Goal: Information Seeking & Learning: Find specific fact

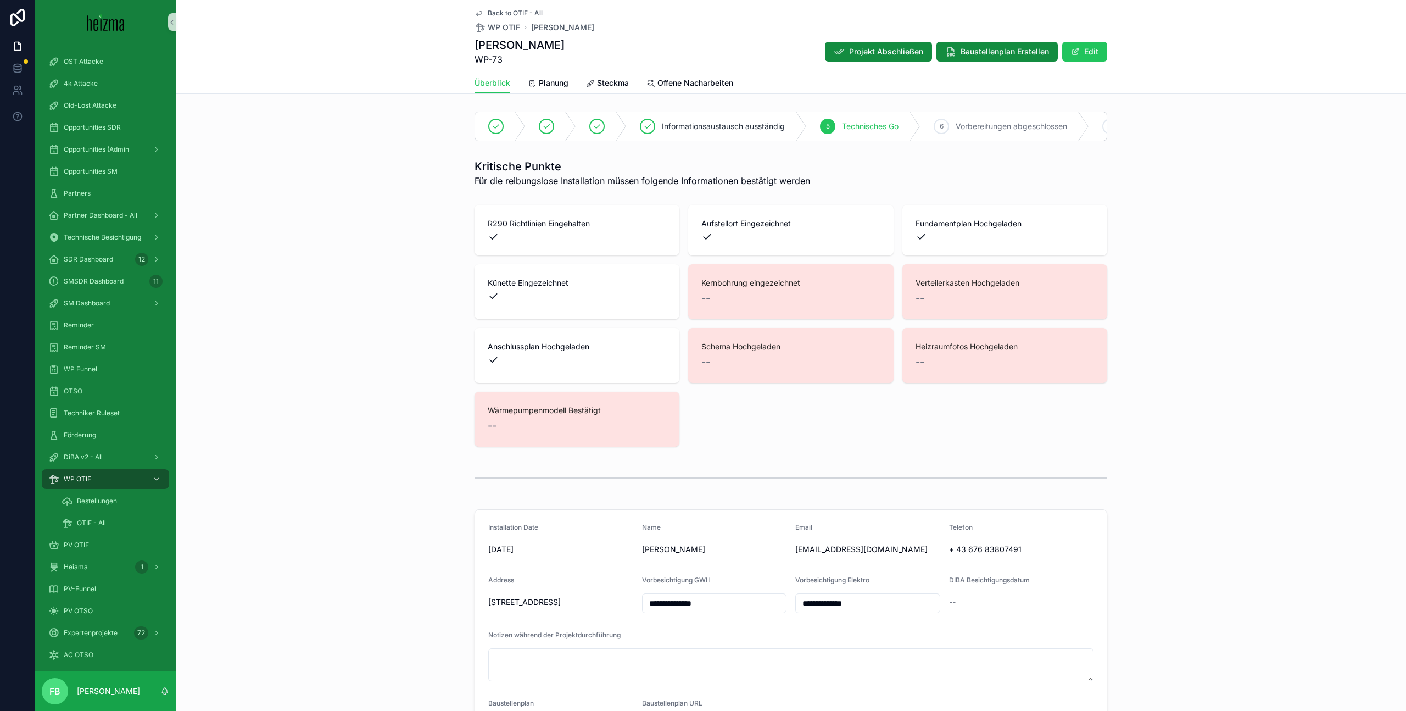
click at [768, 307] on div "Kernbohrung eingezeichnet --" at bounding box center [790, 291] width 205 height 55
click at [102, 480] on div "WP OTIF" at bounding box center [105, 479] width 114 height 18
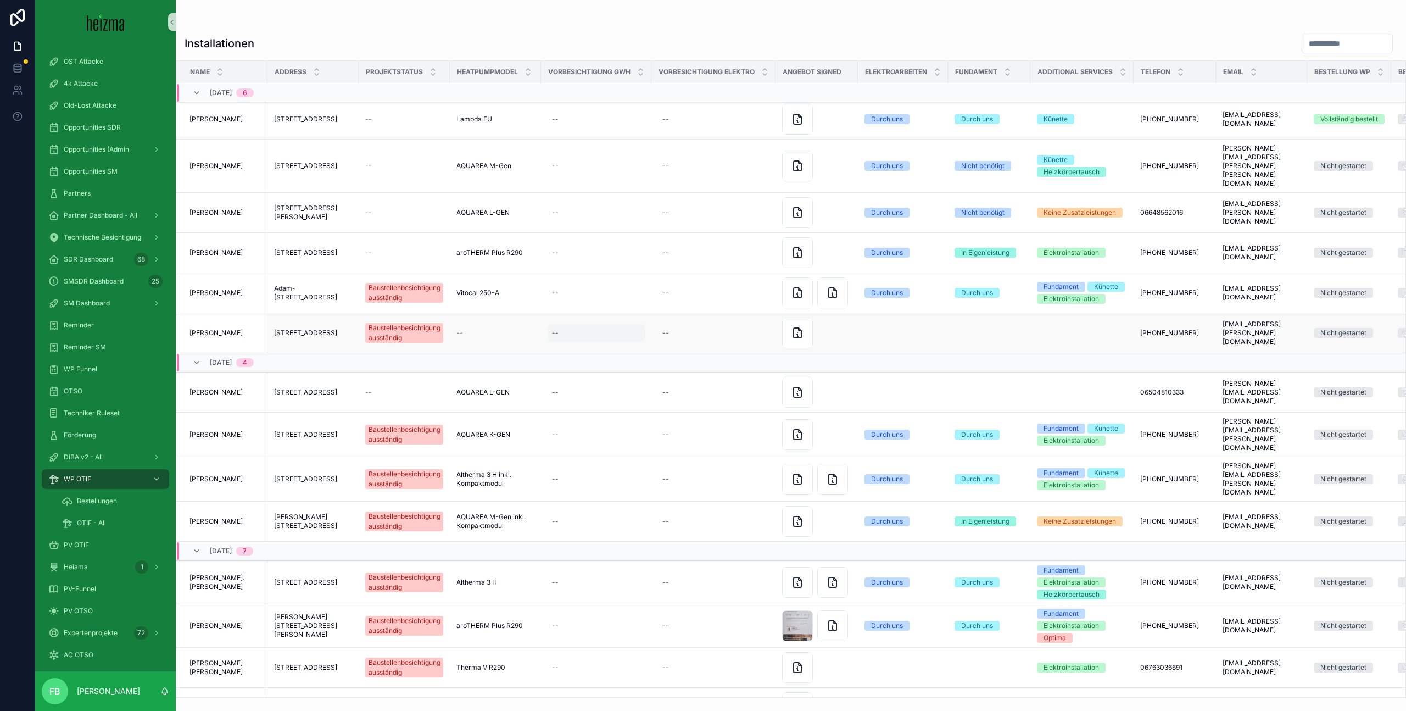
scroll to position [170, 0]
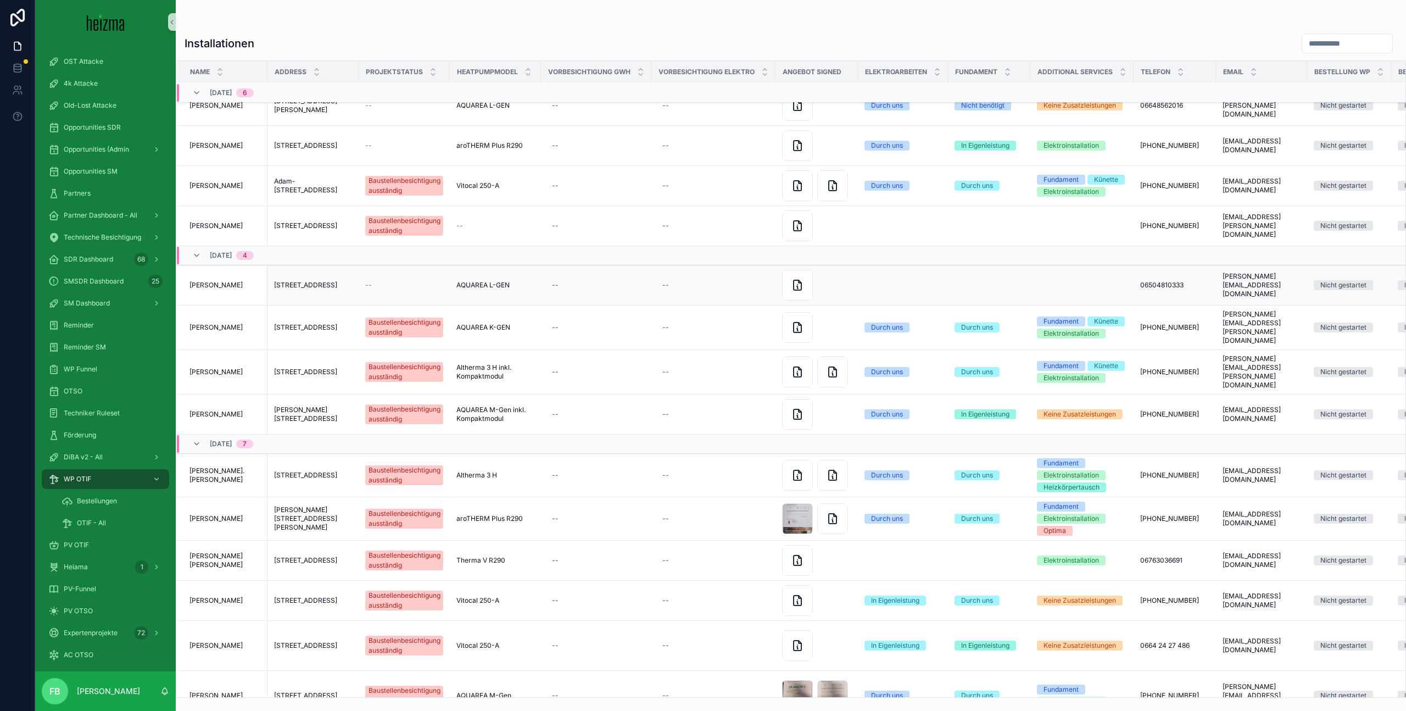
click at [506, 285] on td "AQUAREA L-GEN AQUAREA L-GEN" at bounding box center [495, 285] width 91 height 40
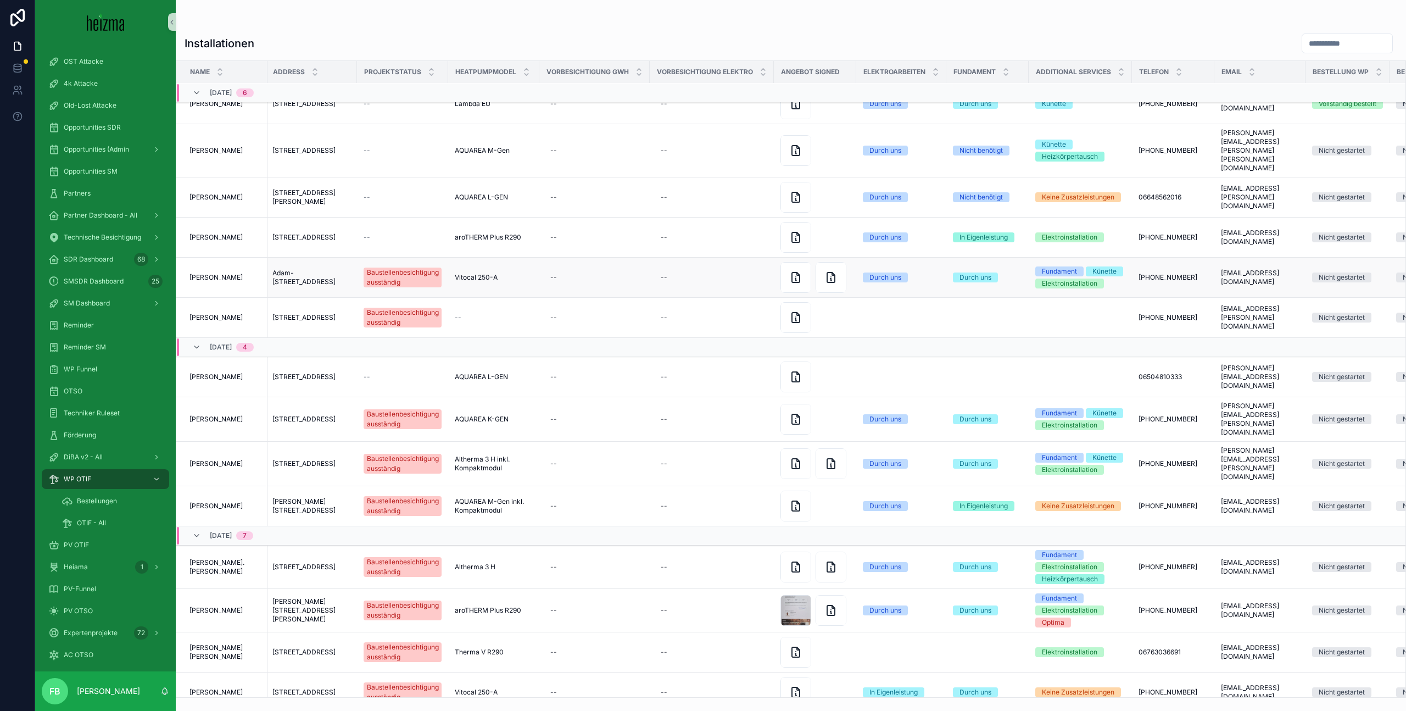
scroll to position [56, 2]
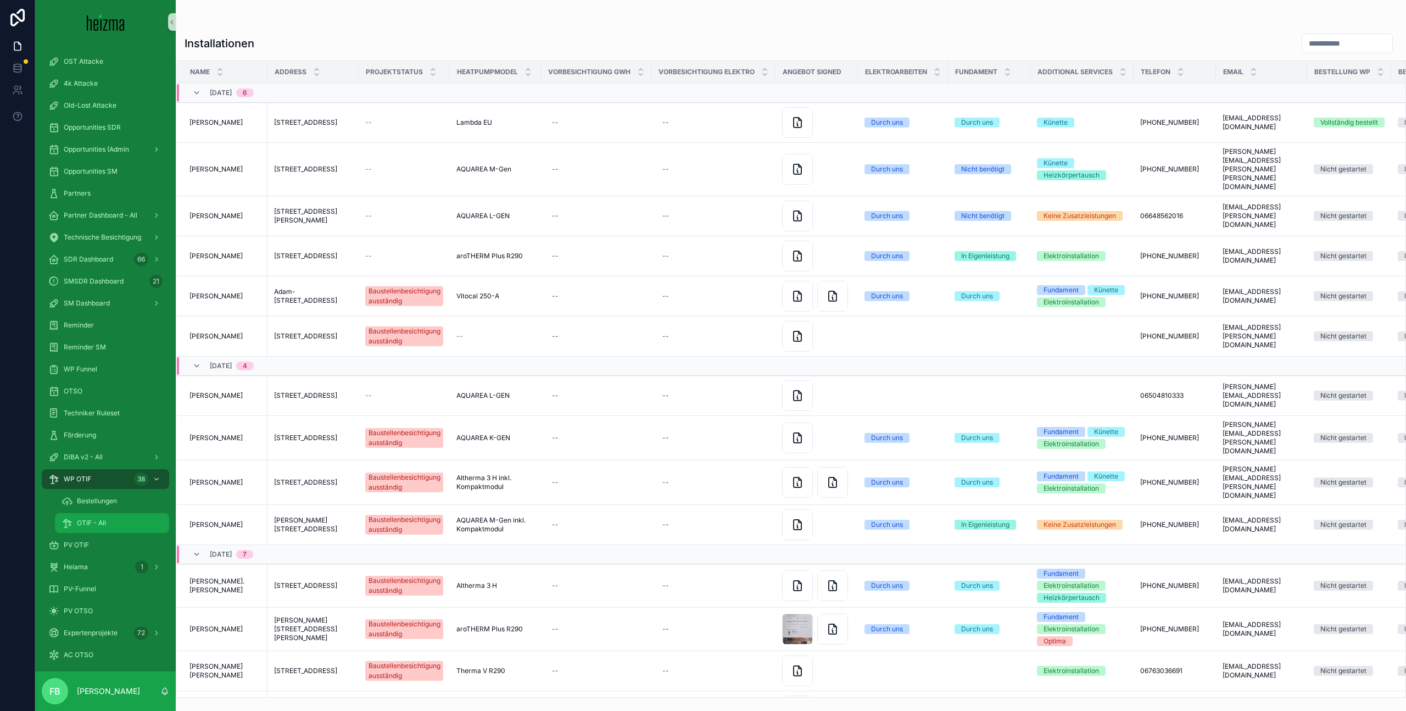
click at [94, 523] on span "OTIF - All" at bounding box center [91, 523] width 29 height 9
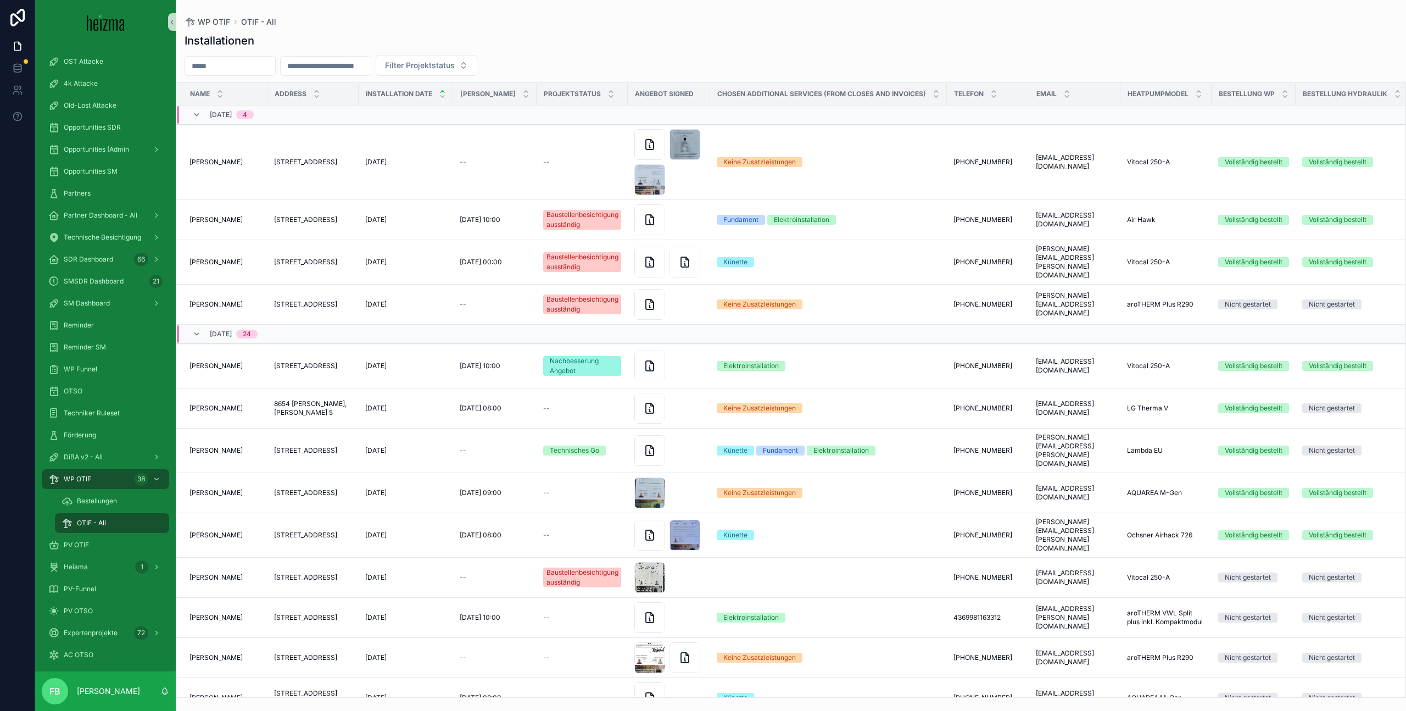
click at [253, 59] on input "scrollable content" at bounding box center [230, 65] width 90 height 15
type input "*******"
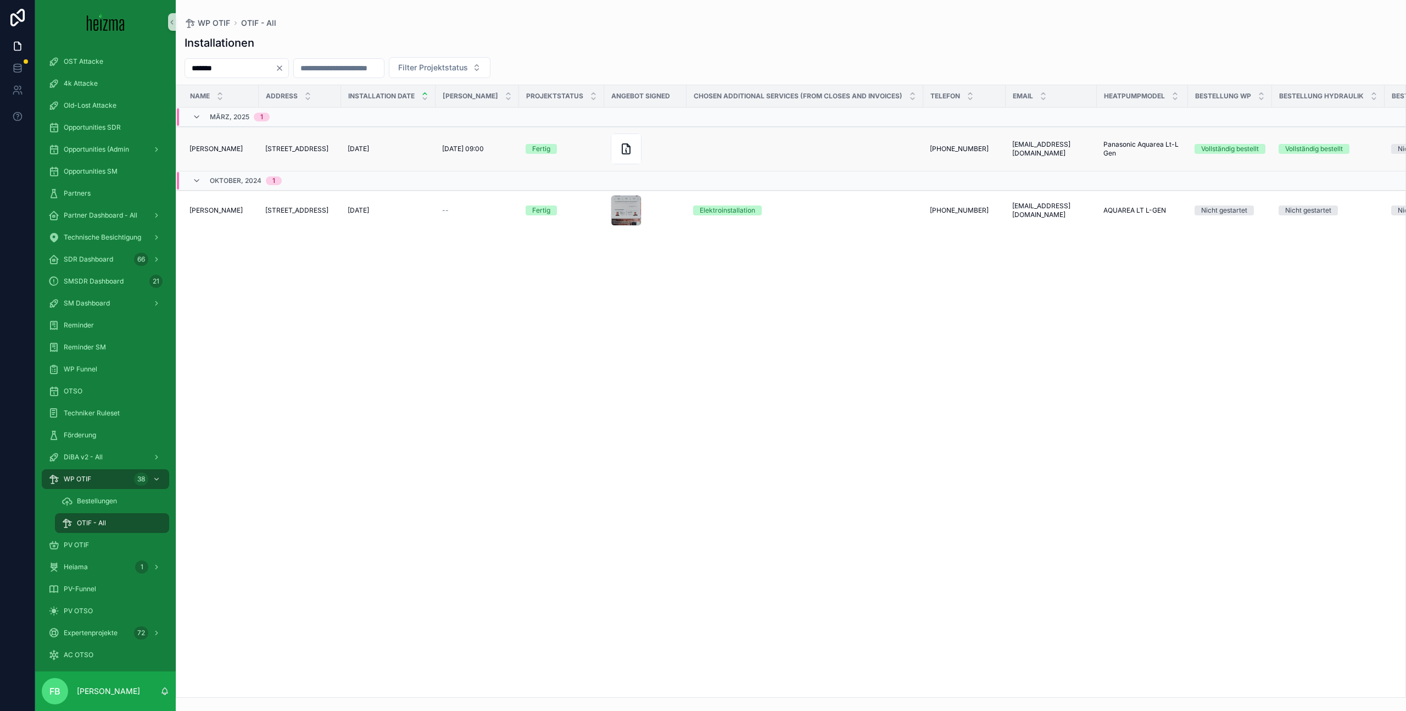
click at [220, 147] on span "[PERSON_NAME]" at bounding box center [216, 148] width 53 height 9
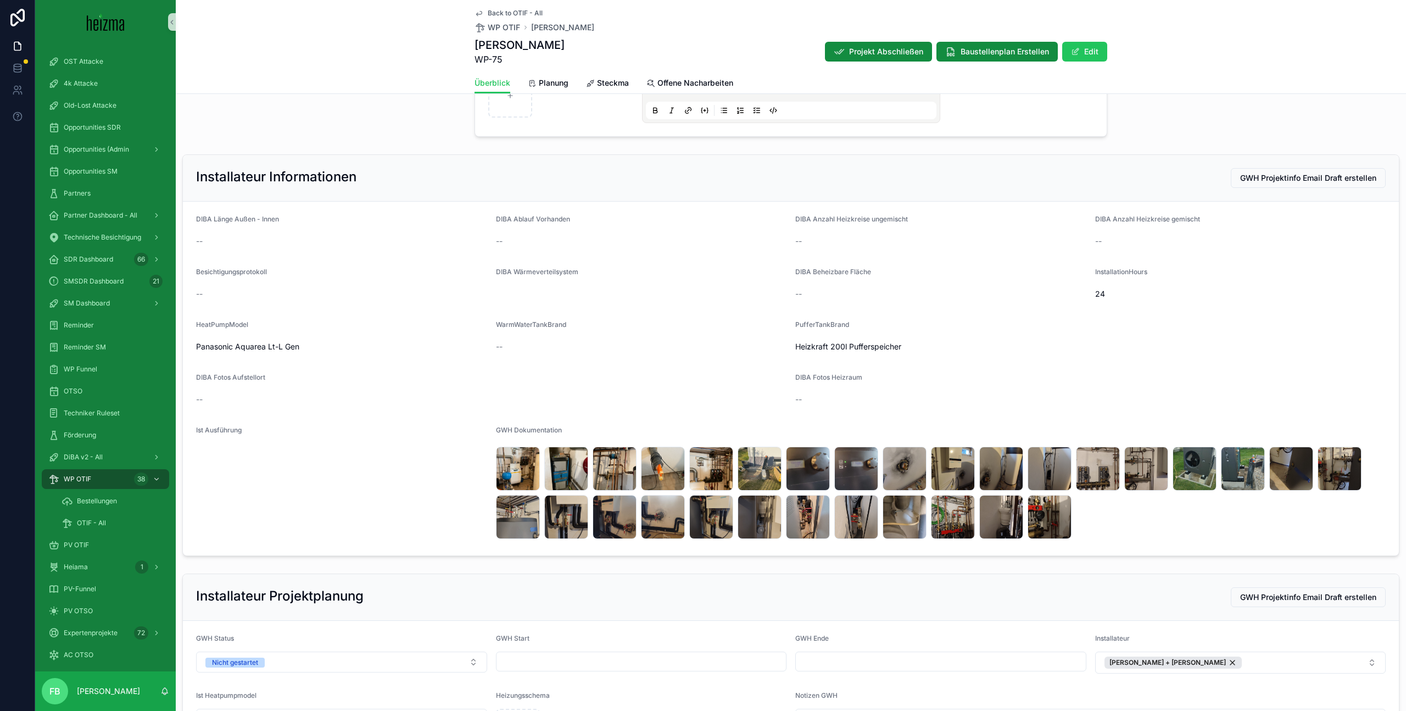
scroll to position [2928, 0]
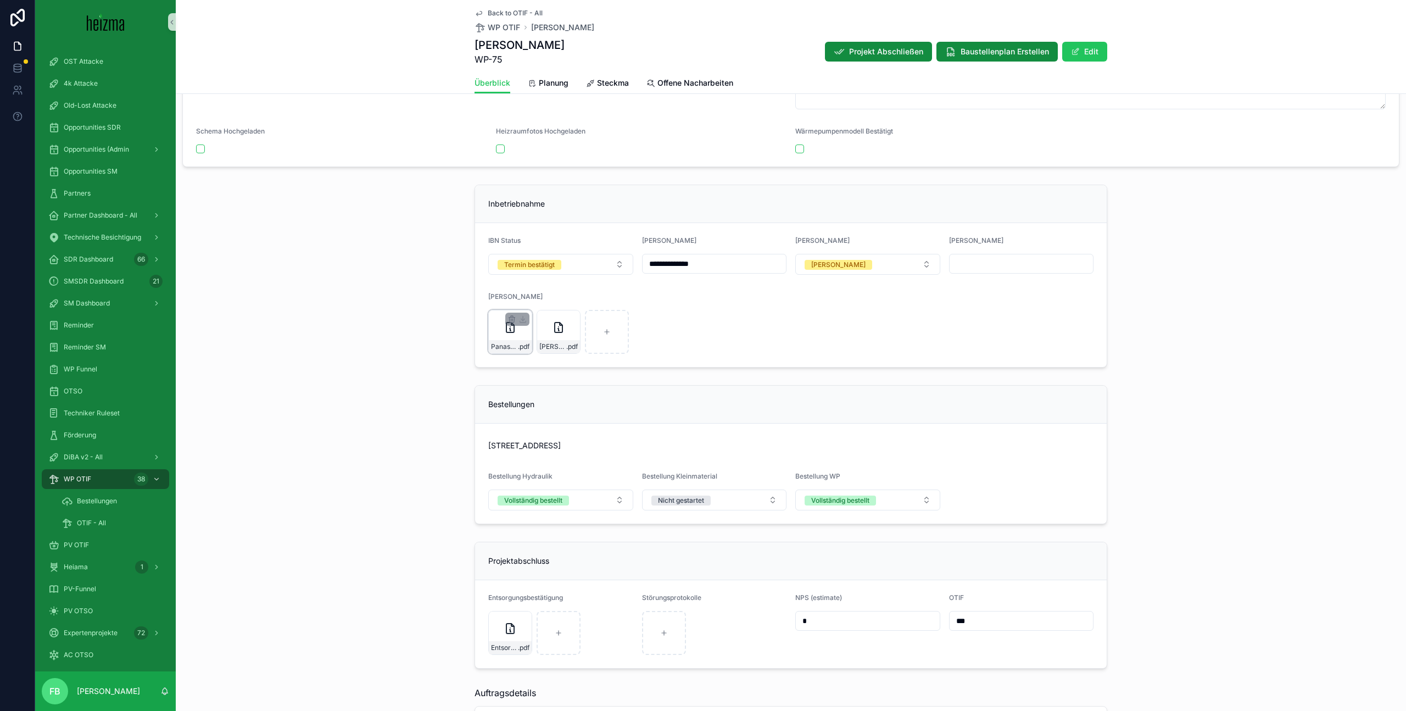
click at [497, 338] on div "Panasonic-,-1HK,-WWS,-Puffer-(4) .pdf" at bounding box center [510, 332] width 44 height 44
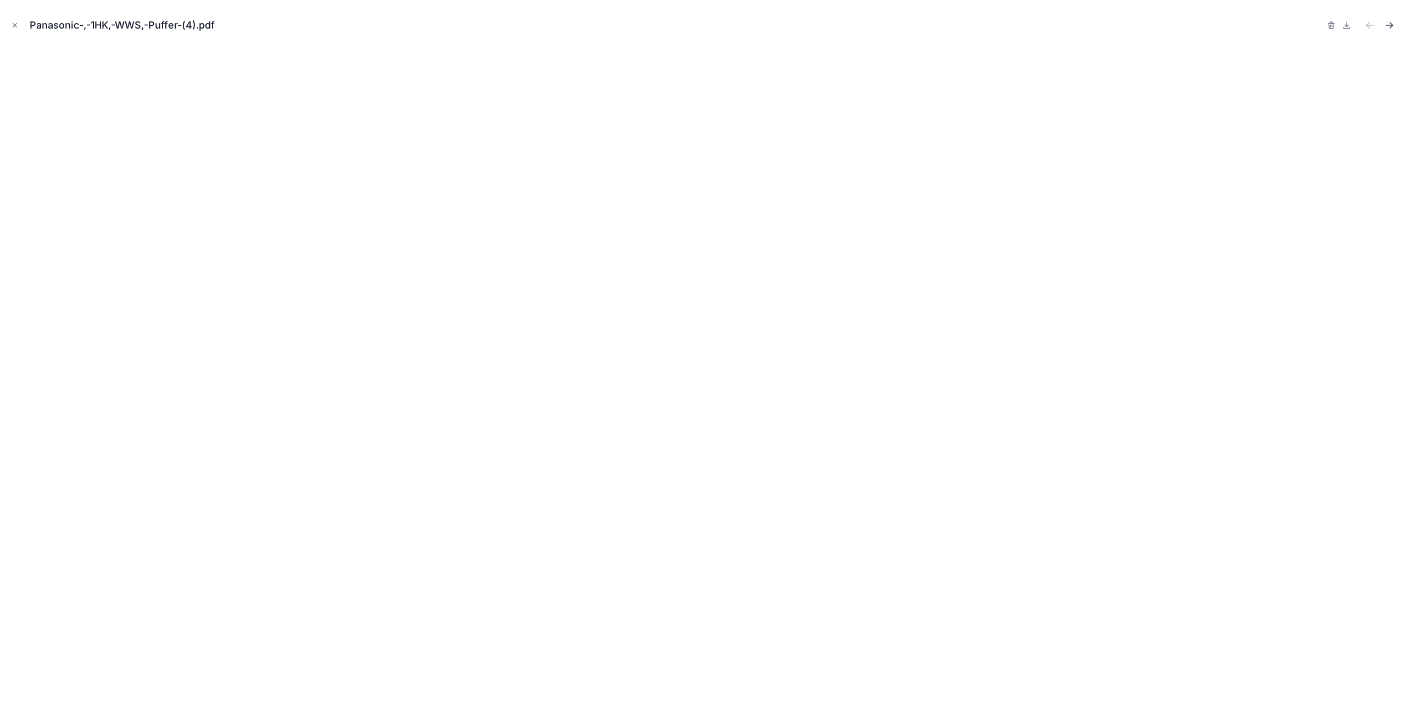
click at [1394, 24] on icon "Next file" at bounding box center [1389, 25] width 11 height 11
click at [14, 25] on icon "Close modal" at bounding box center [15, 26] width 4 height 4
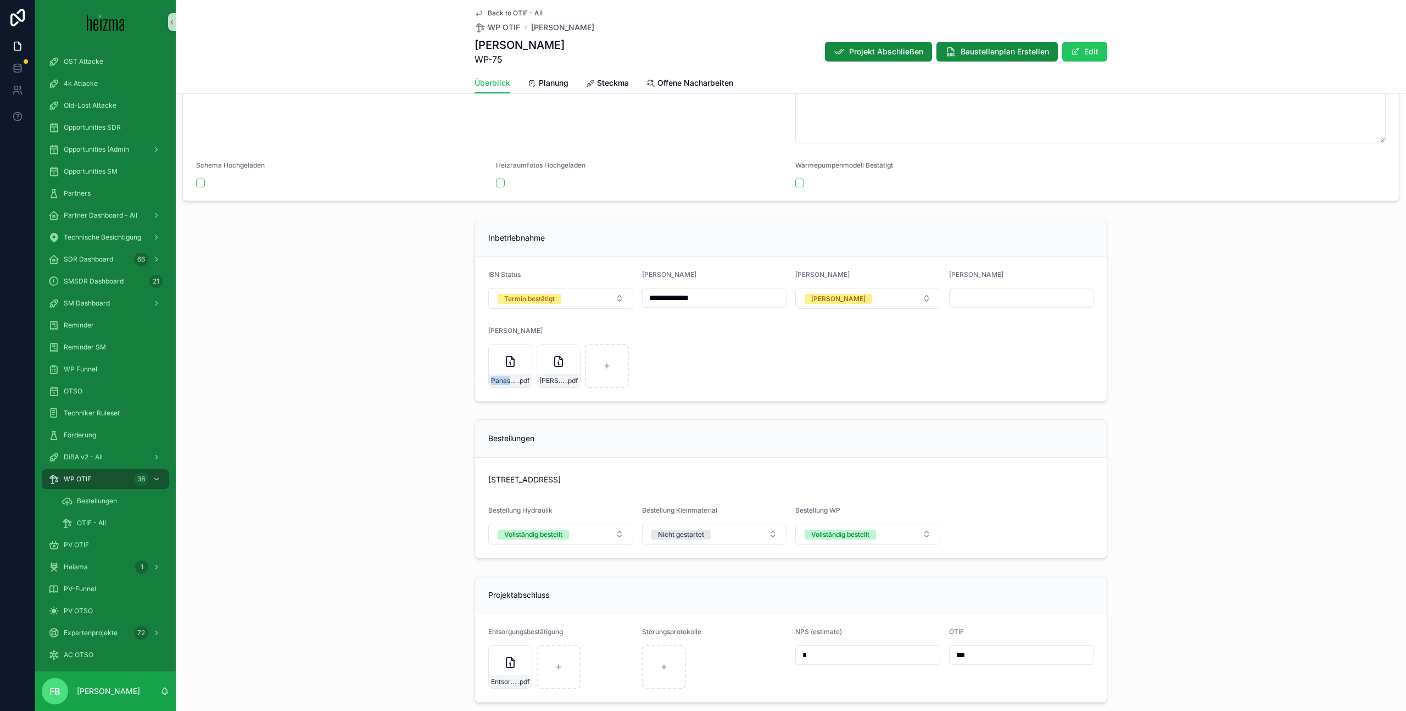
scroll to position [2887, 0]
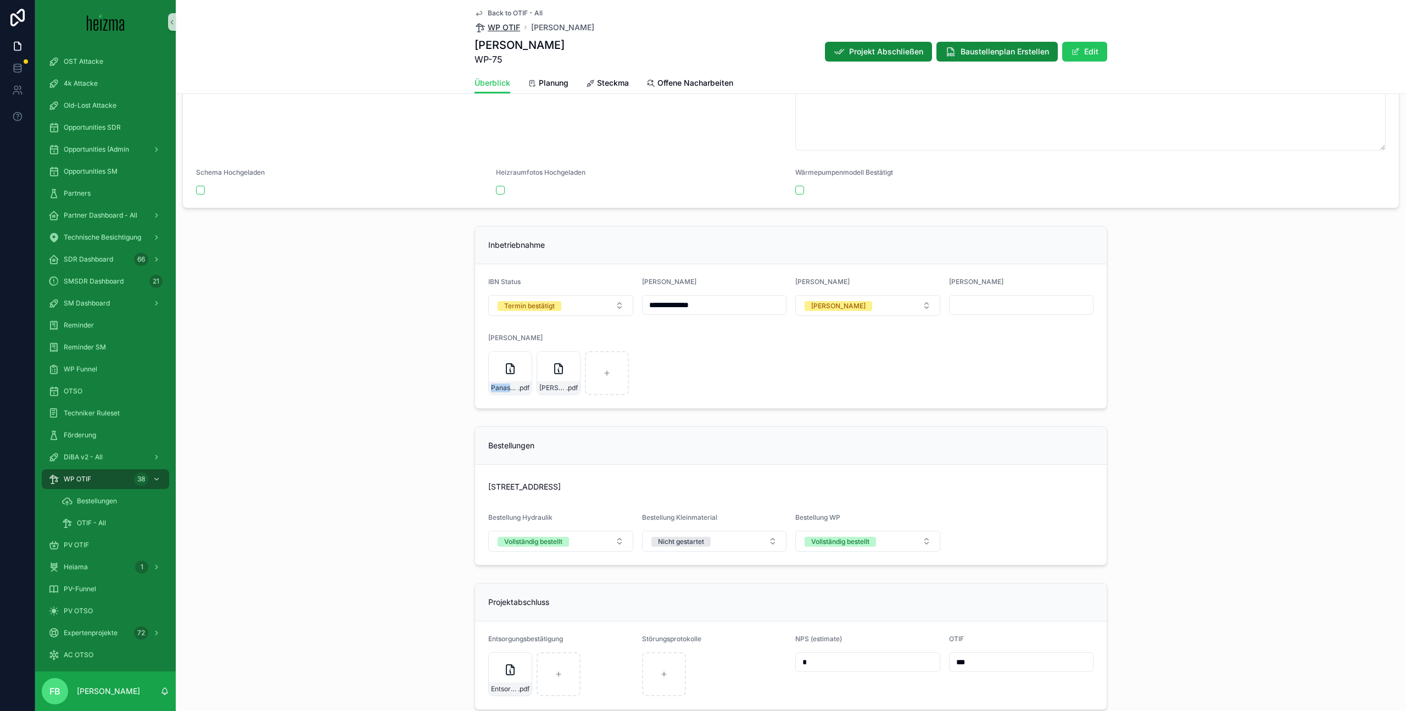
click at [505, 29] on span "WP OTIF" at bounding box center [504, 27] width 32 height 11
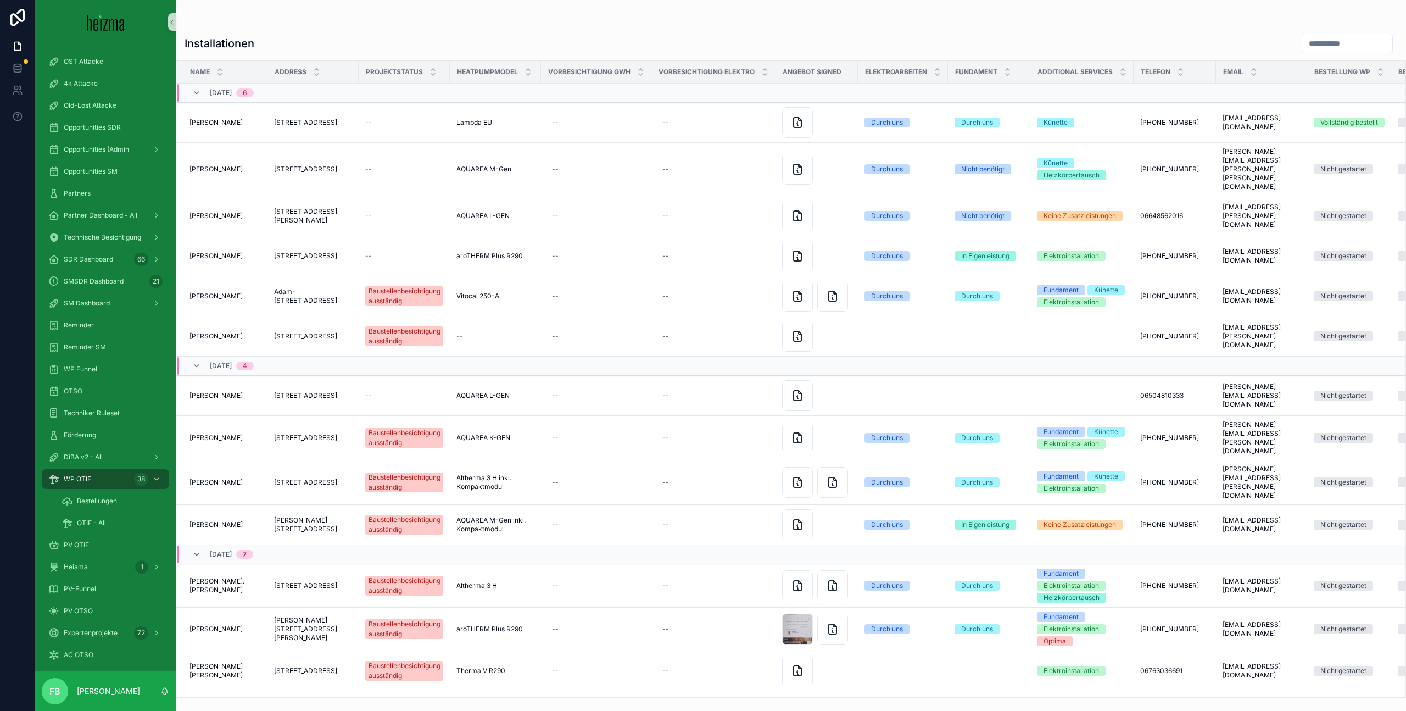
click at [1328, 53] on div "scrollable content" at bounding box center [1345, 43] width 104 height 21
click at [111, 523] on div "OTIF - All" at bounding box center [112, 523] width 101 height 18
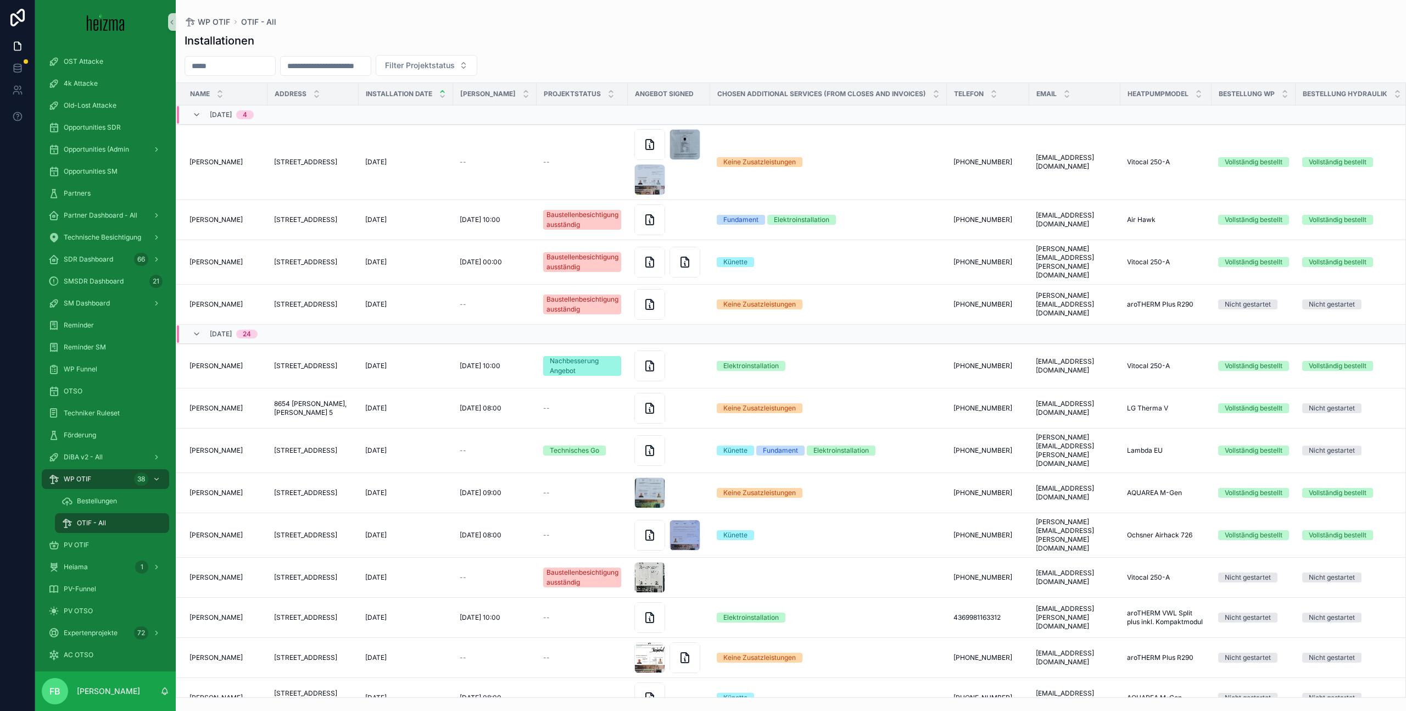
click at [219, 68] on input "scrollable content" at bounding box center [230, 65] width 90 height 15
type input "*******"
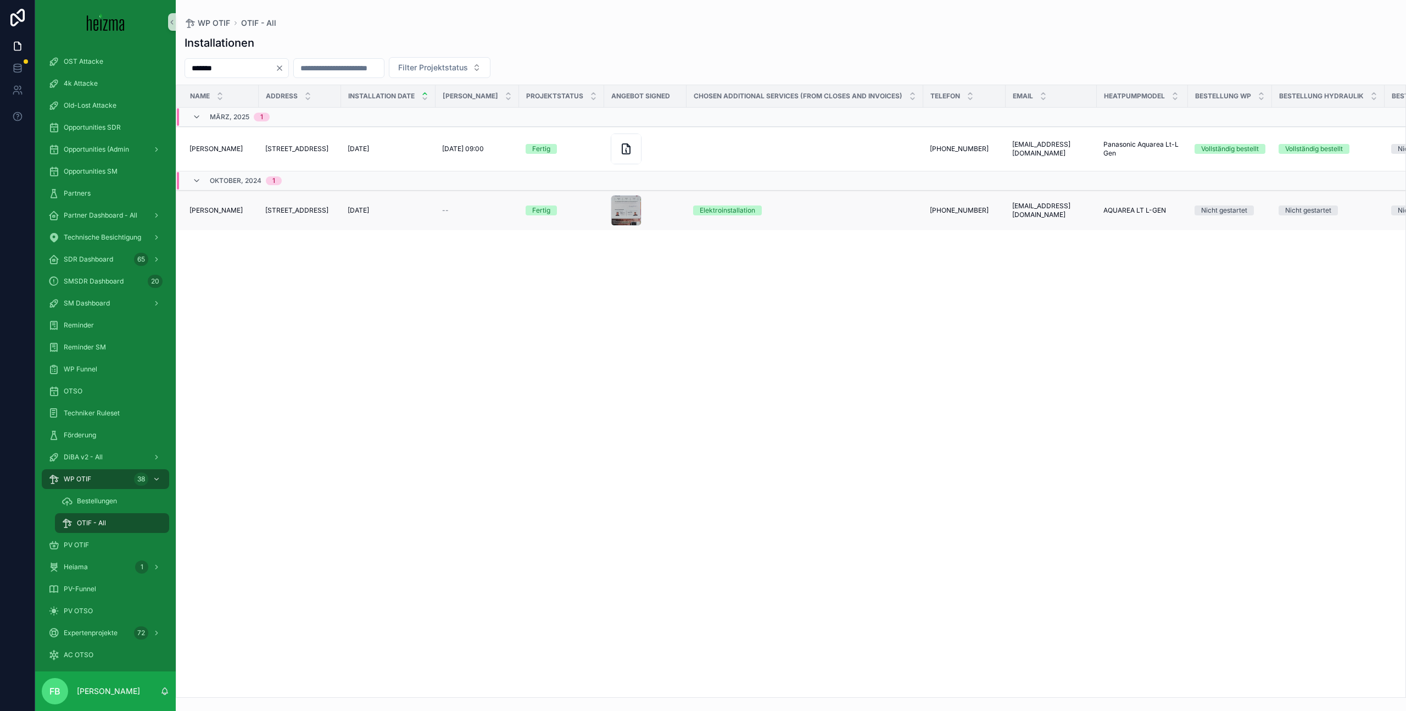
click at [222, 208] on span "[PERSON_NAME]" at bounding box center [216, 210] width 53 height 9
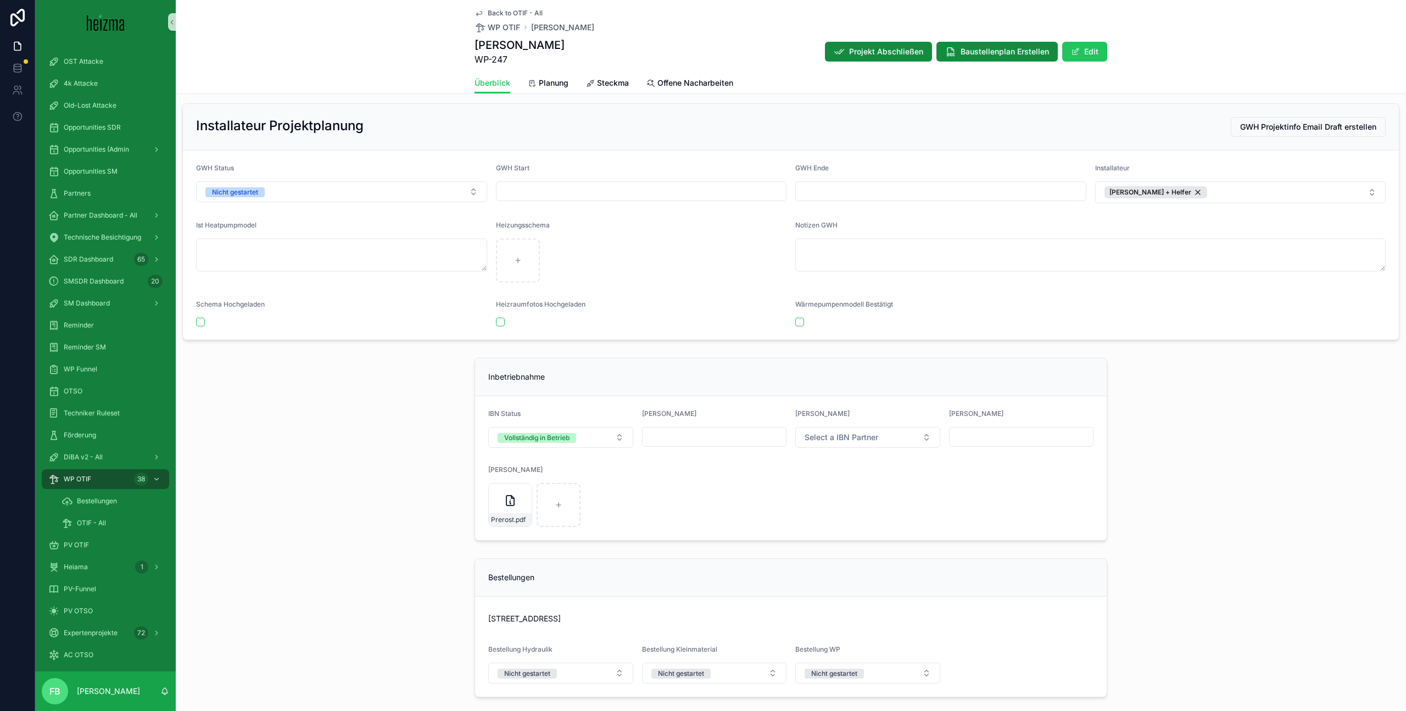
scroll to position [2650, 0]
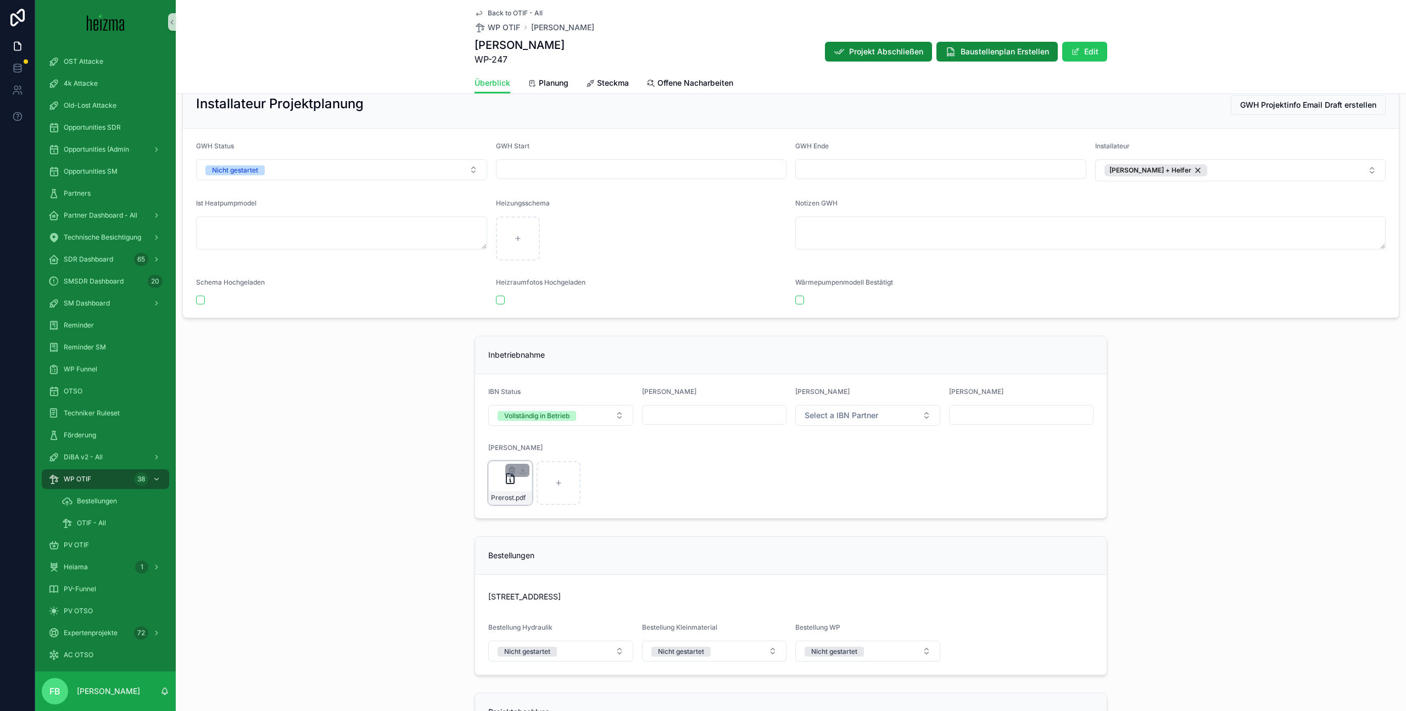
click at [502, 480] on div "Prerost .pdf" at bounding box center [510, 483] width 44 height 44
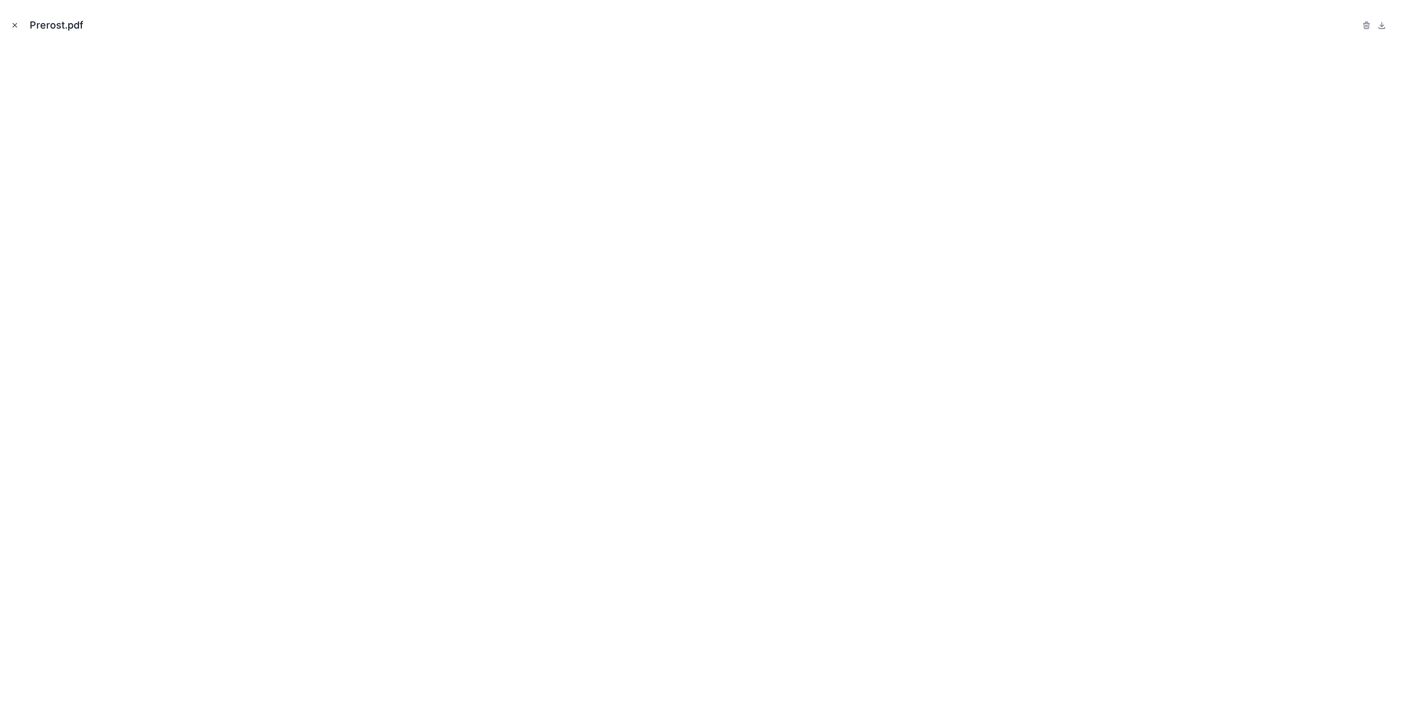
click at [18, 25] on icon "Close modal" at bounding box center [15, 25] width 8 height 8
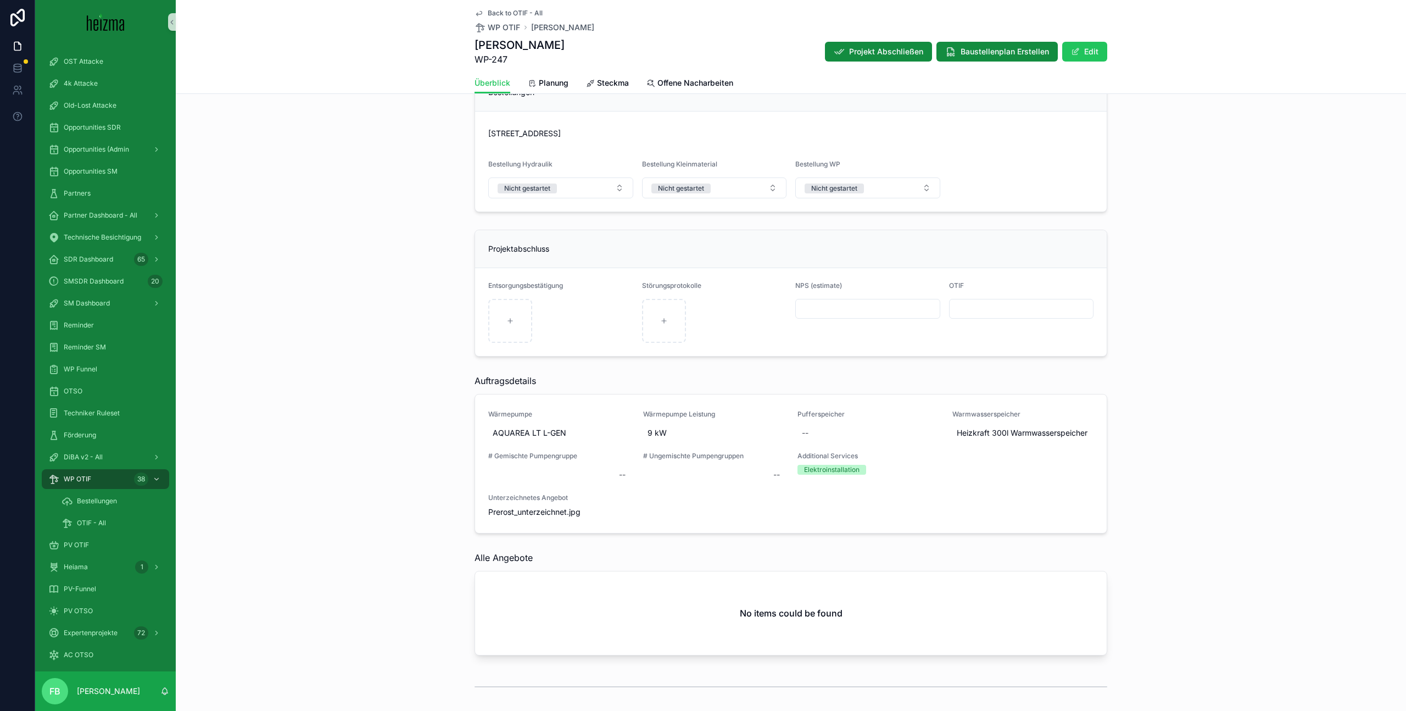
scroll to position [3125, 0]
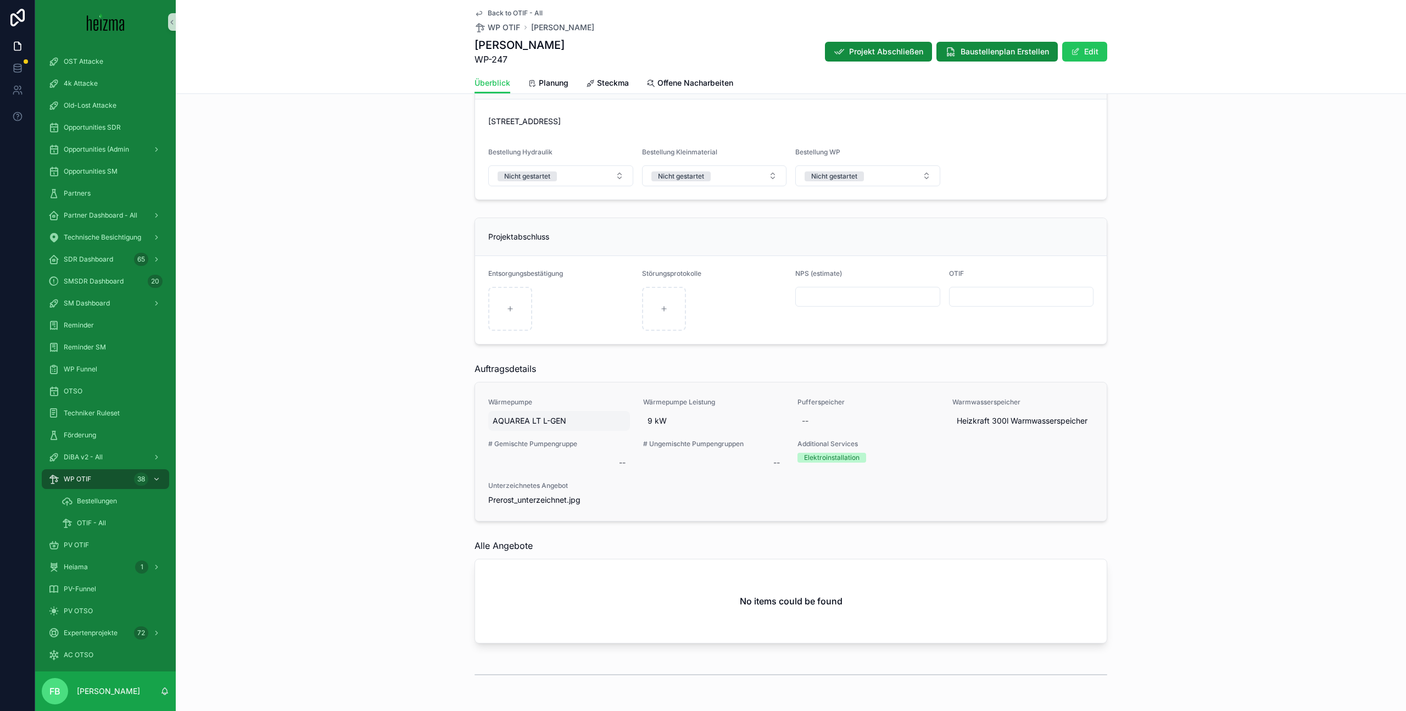
drag, startPoint x: 572, startPoint y: 420, endPoint x: 499, endPoint y: 422, distance: 72.5
click at [499, 422] on span "AQUAREA LT L-GEN" at bounding box center [559, 420] width 133 height 11
click at [428, 492] on div "Auftragsdetails Wärmepumpe AQUAREA LT L-GEN Wärmepumpe Leistung 9 kW Pufferspei…" at bounding box center [791, 442] width 1230 height 168
